Goal: Information Seeking & Learning: Learn about a topic

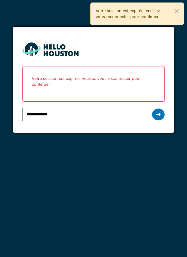
click at [159, 115] on icon at bounding box center [158, 114] width 4 height 5
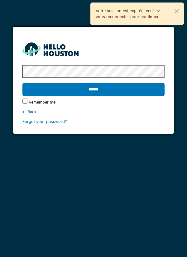
click at [22, 83] on input "******" at bounding box center [93, 89] width 143 height 13
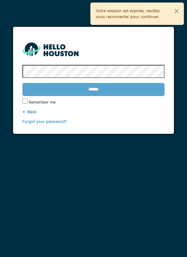
click at [49, 104] on label "Remember me" at bounding box center [42, 102] width 27 height 6
click at [101, 92] on div "******" at bounding box center [93, 90] width 143 height 18
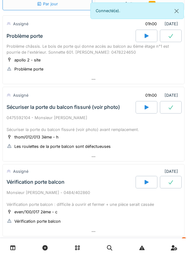
scroll to position [34, 0]
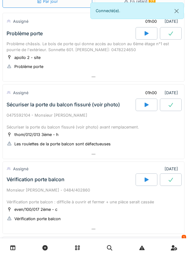
click at [103, 113] on div "0475592104 - Monsieur [PERSON_NAME] Sécuriser la porte du balcon fissuré (voir …" at bounding box center [94, 121] width 174 height 18
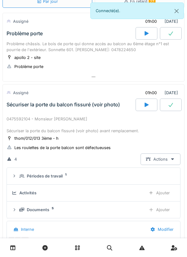
scroll to position [93, 0]
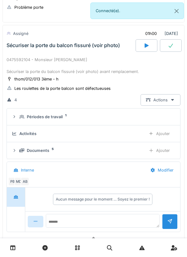
click at [86, 152] on div "Documents 5" at bounding box center [80, 151] width 122 height 6
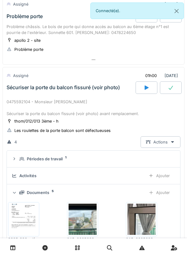
scroll to position [50, 0]
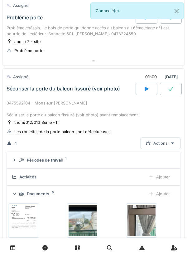
click at [91, 94] on div "Sécuriser la porte du balcon fissuré (voir photo)" at bounding box center [70, 89] width 130 height 12
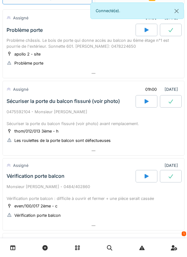
scroll to position [0, 0]
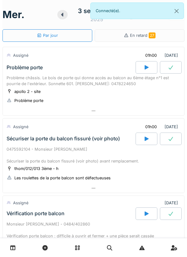
click at [100, 86] on div "Problème châssis. Le bois de porte qui donne accès au balcon au 6ème étage n°1 …" at bounding box center [94, 81] width 174 height 12
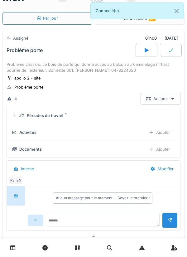
scroll to position [22, 0]
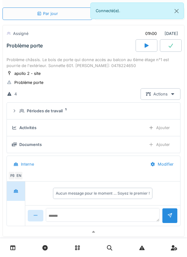
click at [100, 72] on div "apollo 2 - site Problème porte" at bounding box center [94, 78] width 174 height 16
click at [96, 66] on div "Problème châssis. Le bois de porte qui donne accès au balcon au 6ème étage n°1 …" at bounding box center [94, 63] width 174 height 12
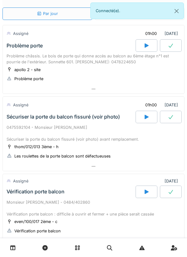
click at [106, 138] on div "0475592104 - Monsieur [PERSON_NAME] Sécuriser la porte du balcon fissuré (voir …" at bounding box center [94, 134] width 174 height 18
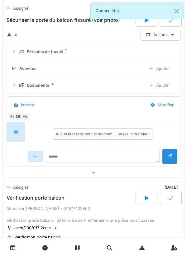
scroll to position [159, 0]
click at [20, 117] on div "MD" at bounding box center [18, 116] width 9 height 9
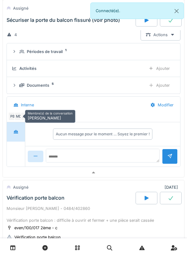
click at [115, 109] on div "Interne" at bounding box center [76, 105] width 137 height 14
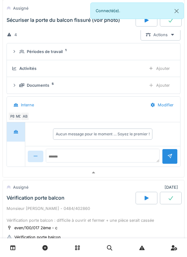
click at [26, 116] on div "AB" at bounding box center [25, 116] width 9 height 9
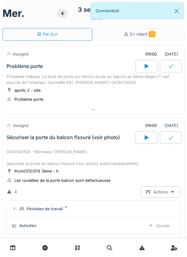
scroll to position [0, 0]
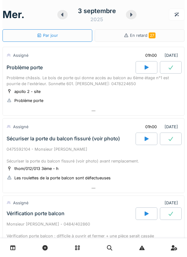
click at [103, 157] on div "0475592104 - Monsieur [PERSON_NAME] Sécuriser la porte du balcon fissuré (voir …" at bounding box center [94, 155] width 174 height 18
click at [143, 69] on div at bounding box center [147, 67] width 22 height 12
